Goal: Task Accomplishment & Management: Use online tool/utility

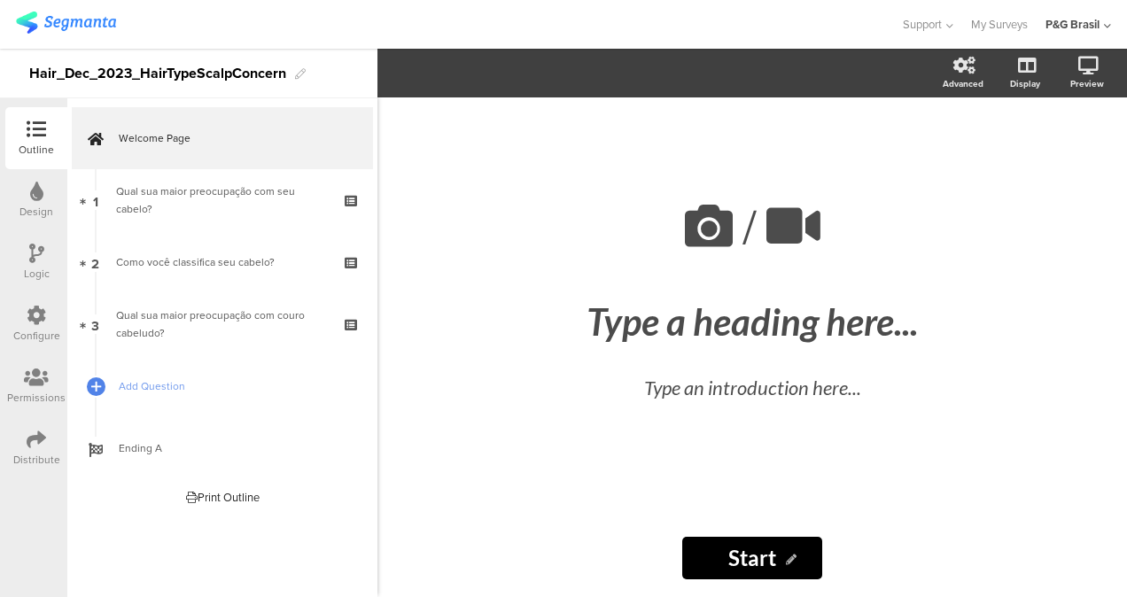
click at [50, 312] on div "Configure" at bounding box center [36, 324] width 62 height 62
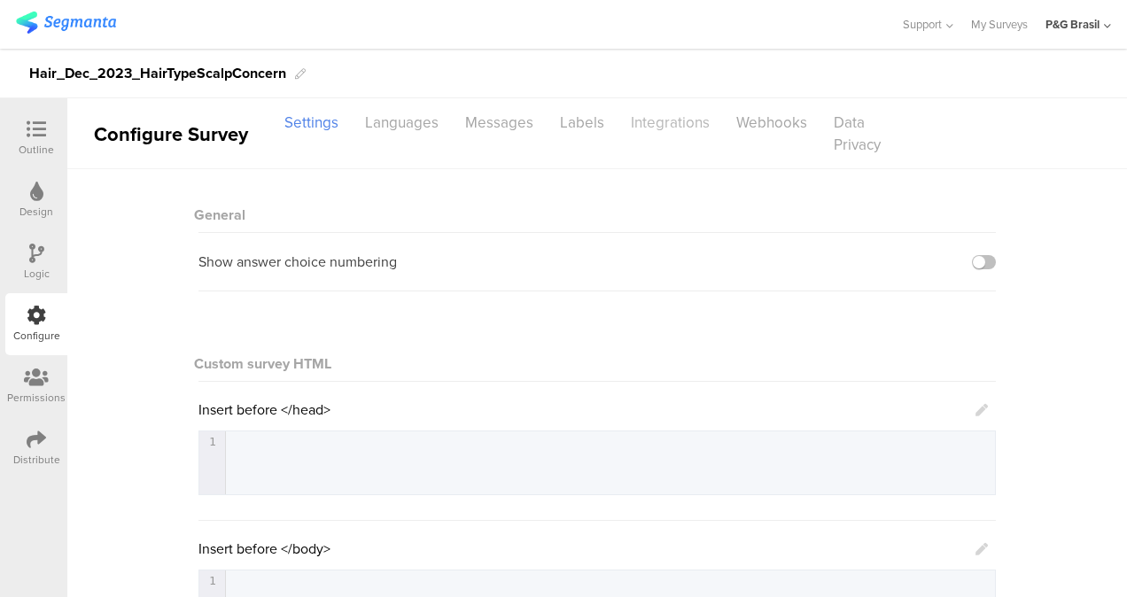
click at [666, 118] on div "Integrations" at bounding box center [669, 122] width 105 height 31
